Goal: Task Accomplishment & Management: Manage account settings

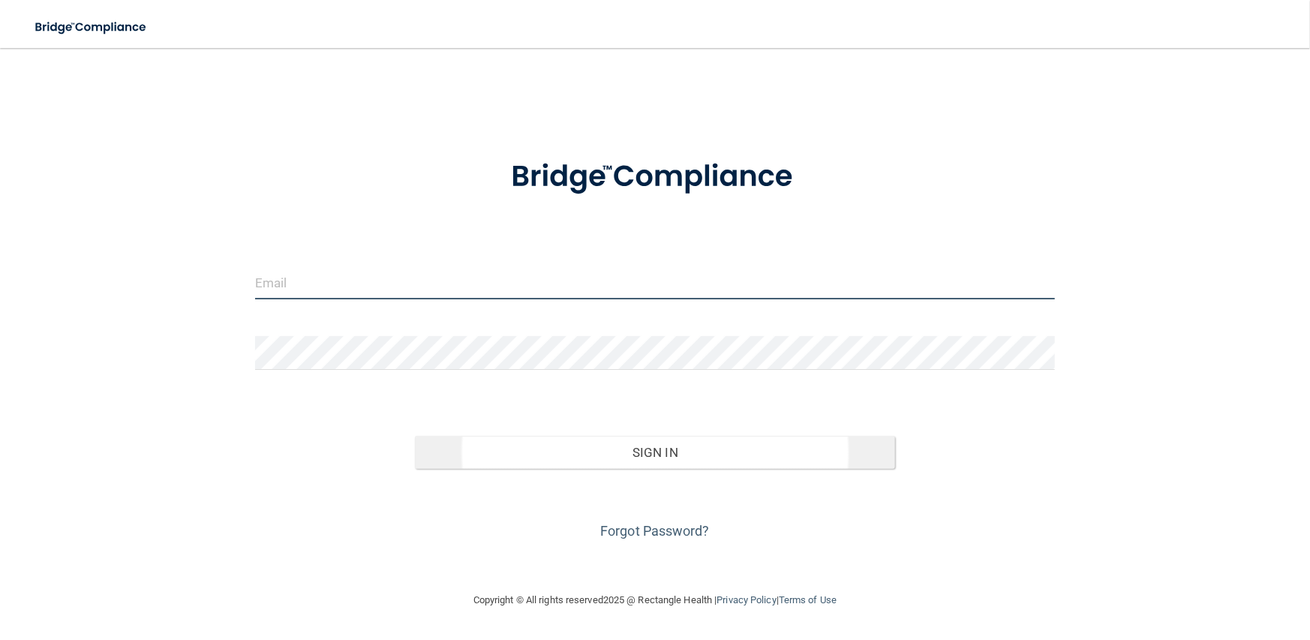
type input "[PERSON_NAME][EMAIL_ADDRESS][DOMAIN_NAME]"
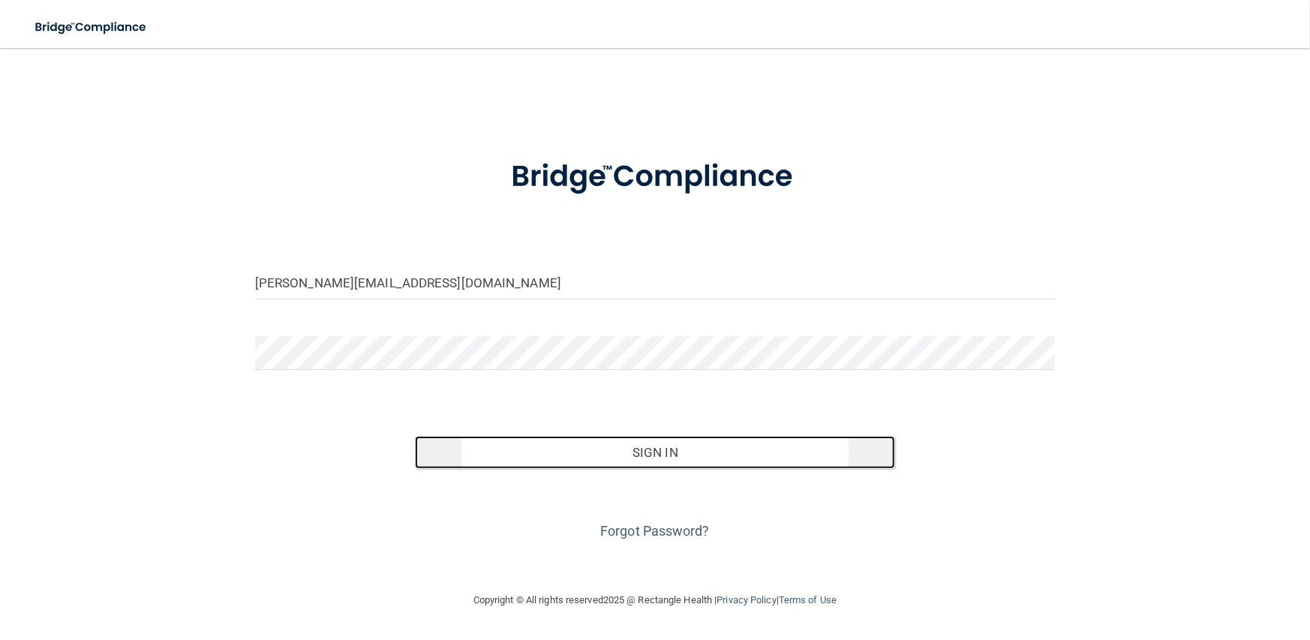
click at [494, 446] on button "Sign In" at bounding box center [655, 452] width 480 height 33
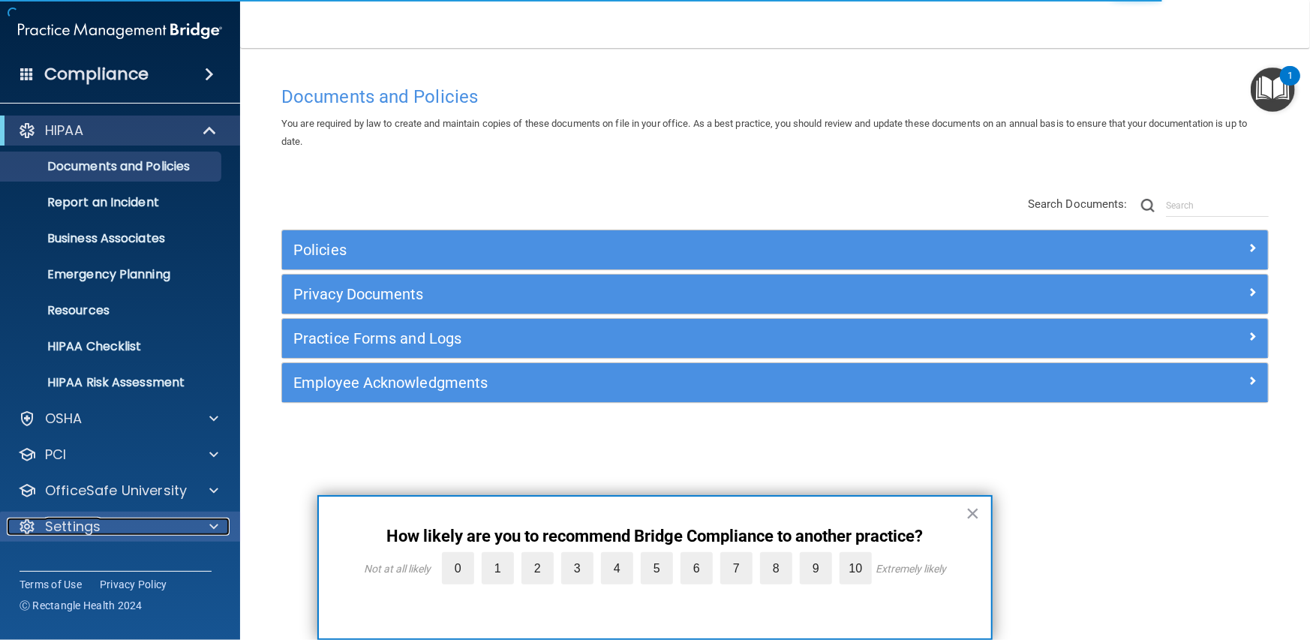
click at [74, 522] on p "Settings" at bounding box center [73, 527] width 56 height 18
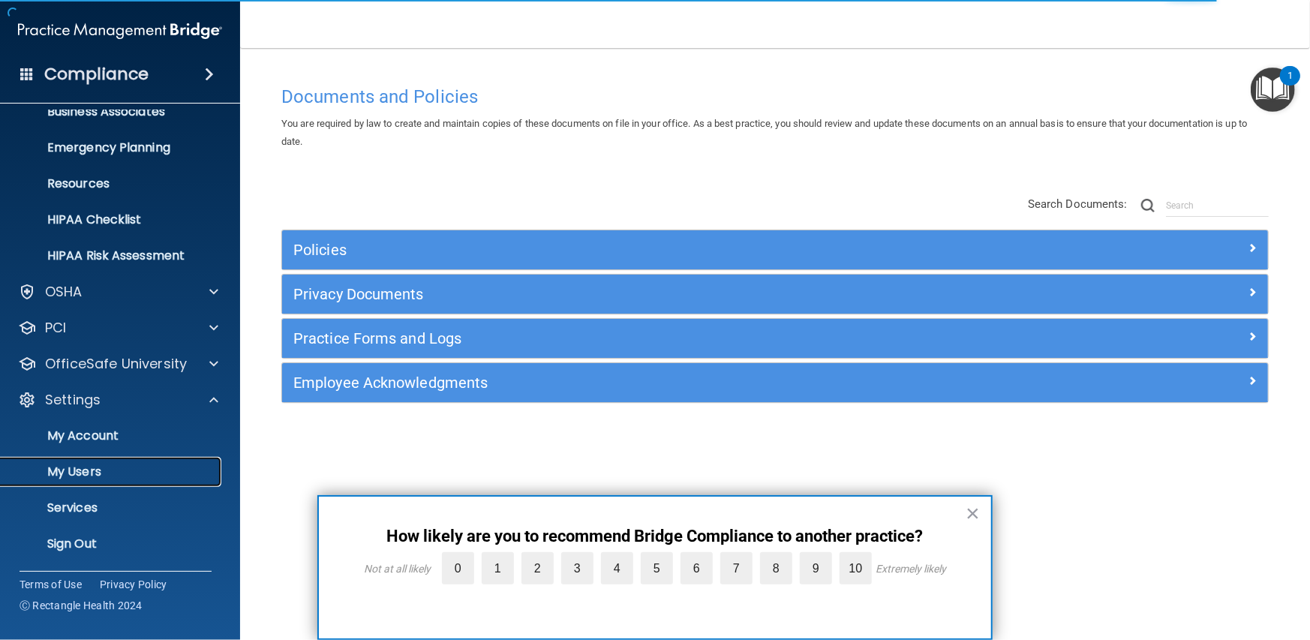
click at [75, 472] on p "My Users" at bounding box center [112, 471] width 205 height 15
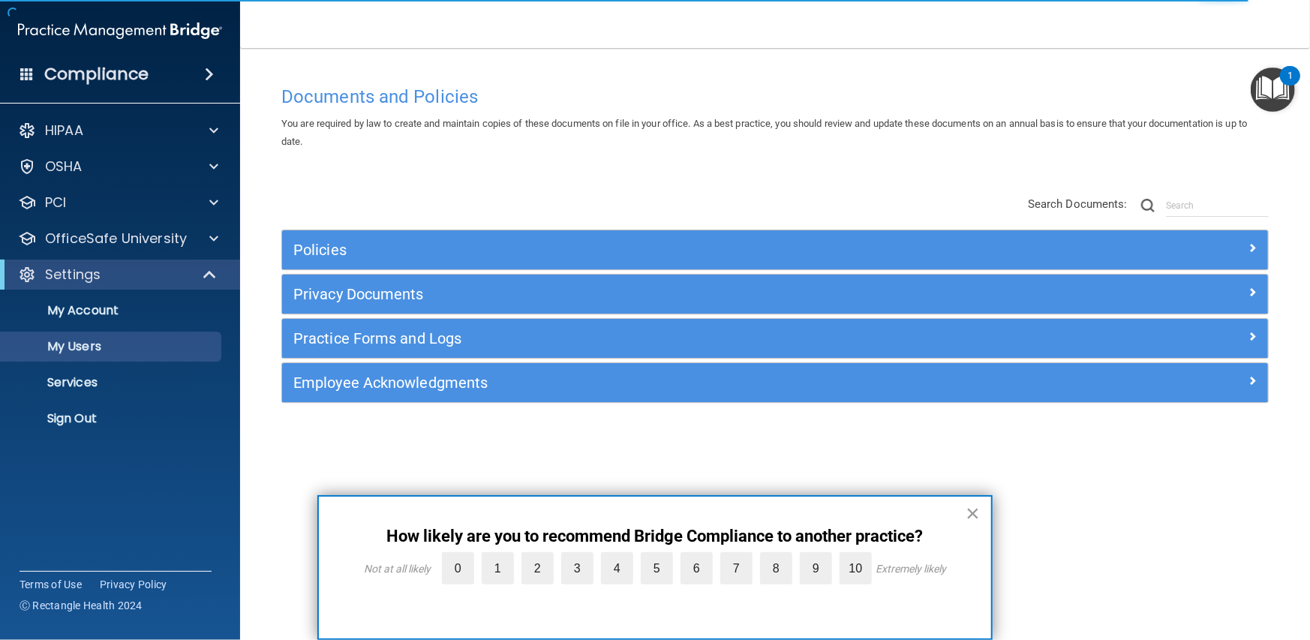
click at [969, 512] on button "×" at bounding box center [973, 513] width 14 height 24
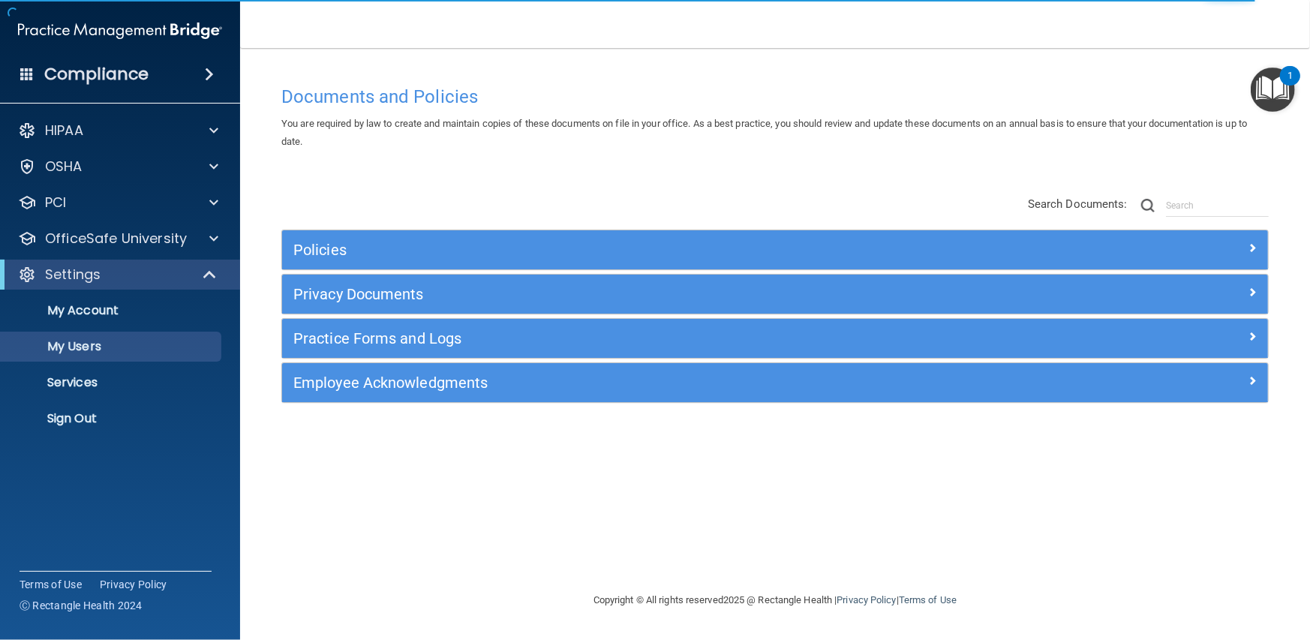
select select "20"
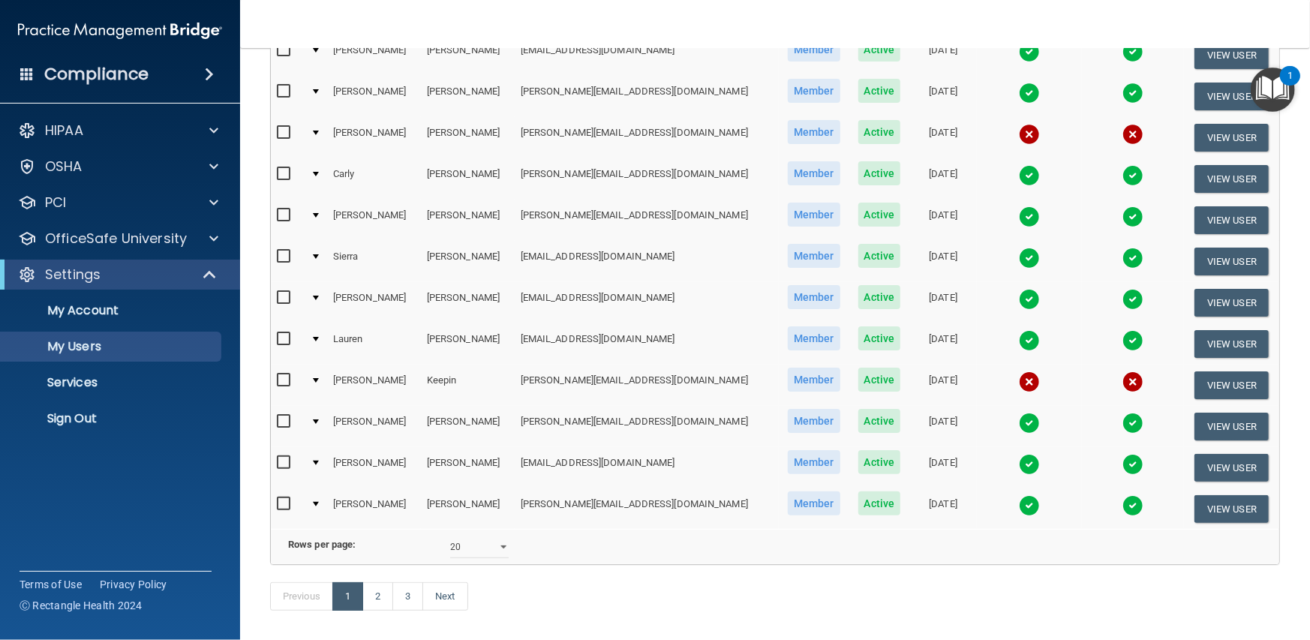
scroll to position [597, 0]
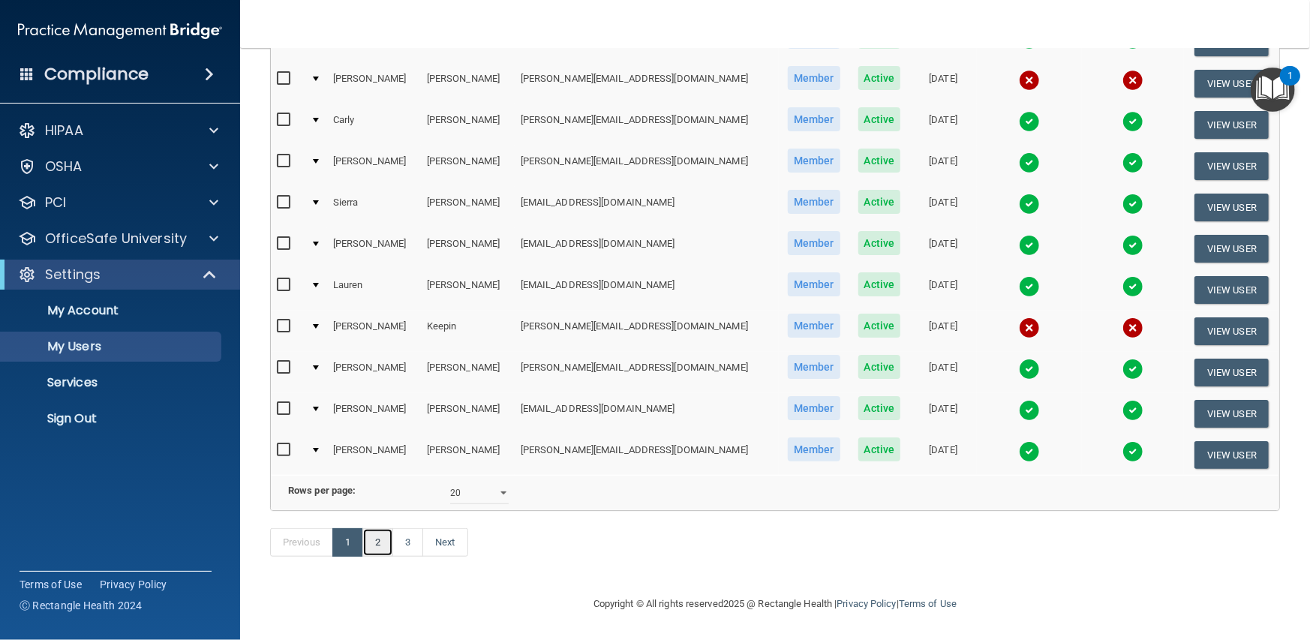
click at [382, 538] on link "2" at bounding box center [377, 542] width 31 height 29
select select "20"
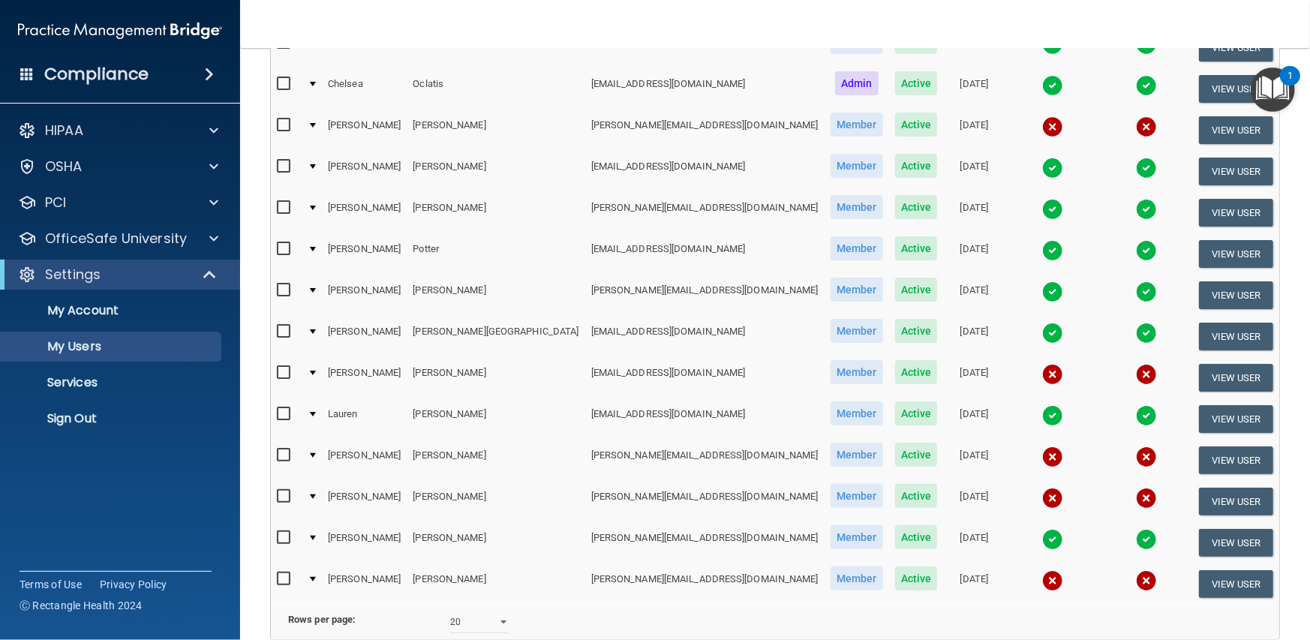
scroll to position [597, 0]
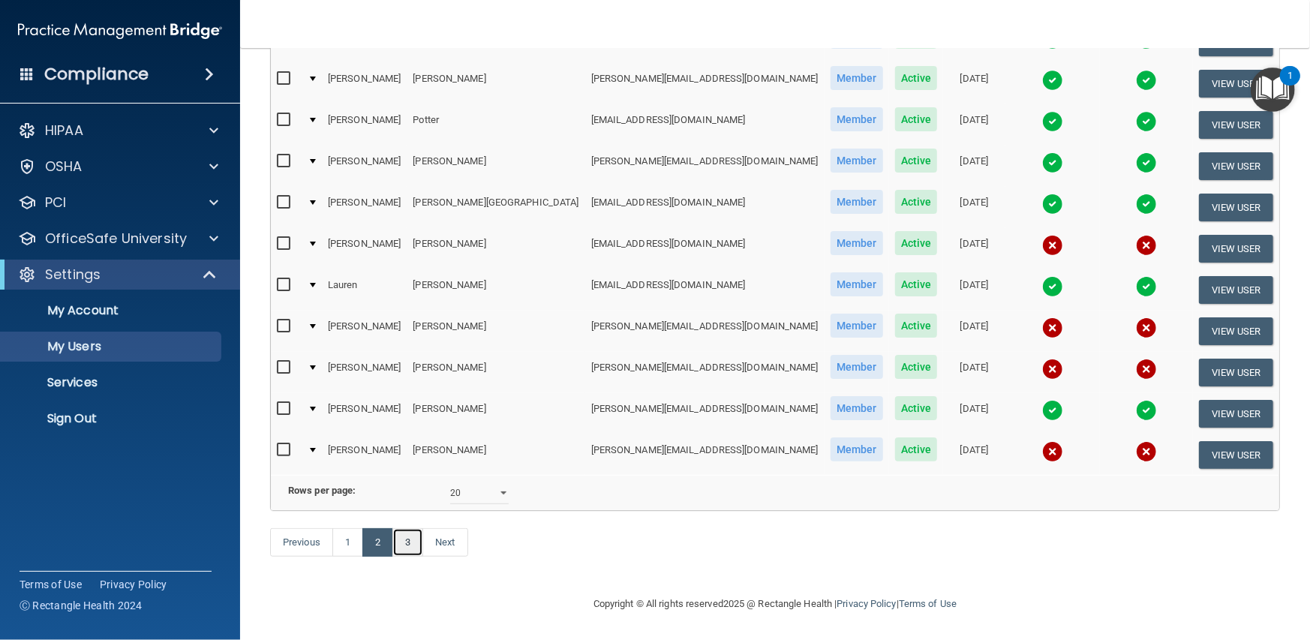
click at [418, 548] on link "3" at bounding box center [407, 542] width 31 height 29
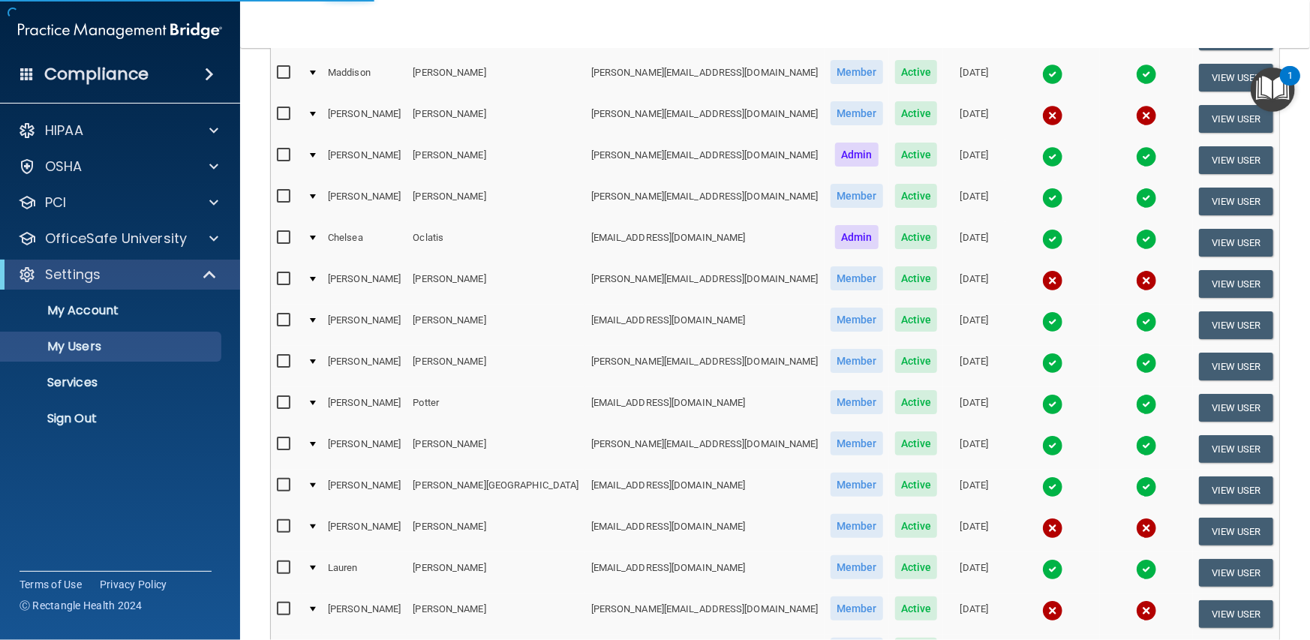
scroll to position [104, 0]
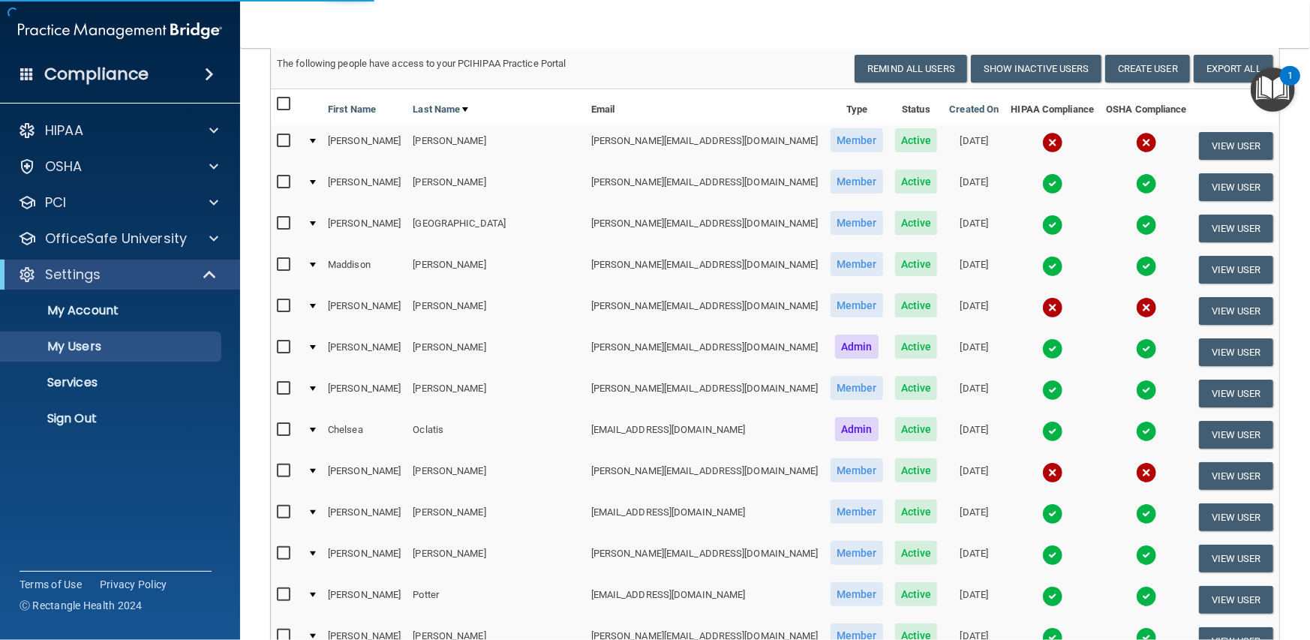
select select "20"
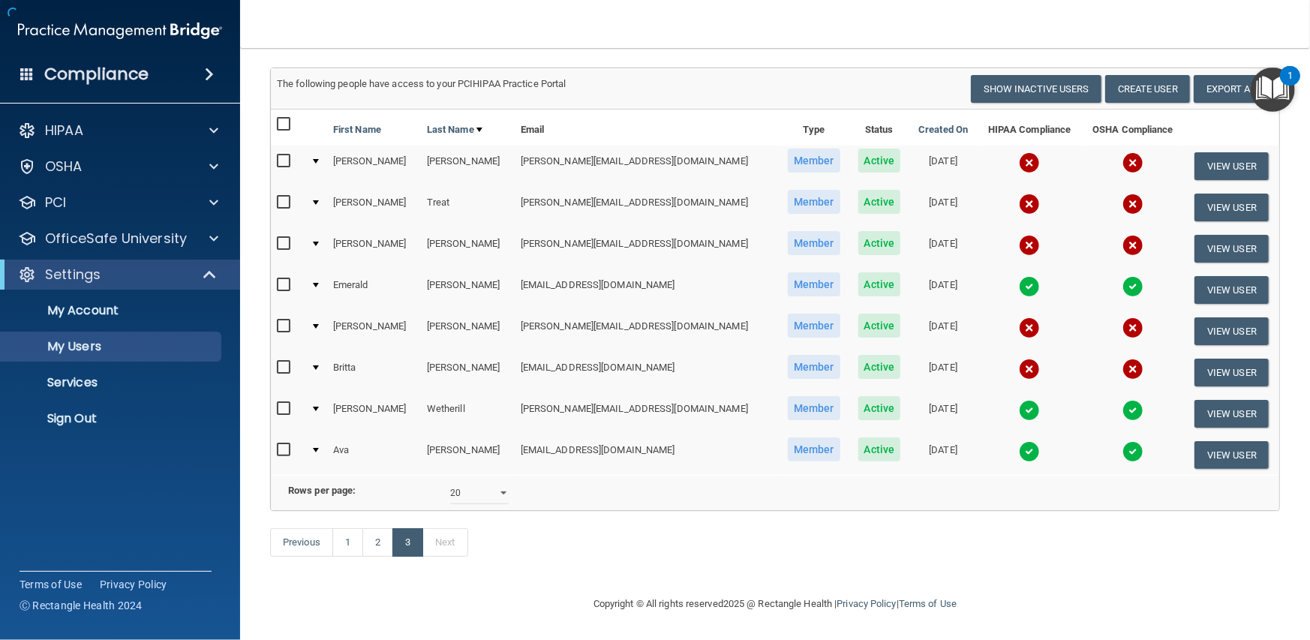
scroll to position [0, 0]
